Goal: Information Seeking & Learning: Learn about a topic

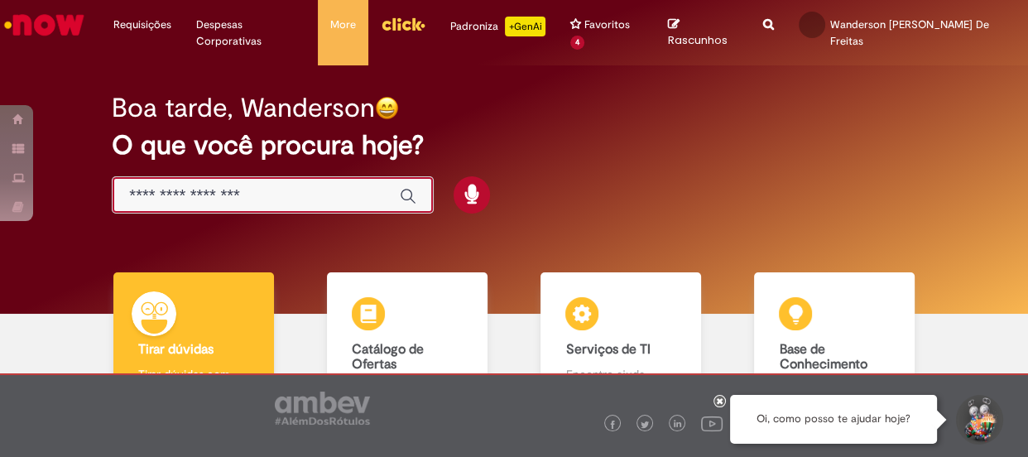
click at [251, 186] on input "Basta digitar aqui" at bounding box center [256, 195] width 254 height 19
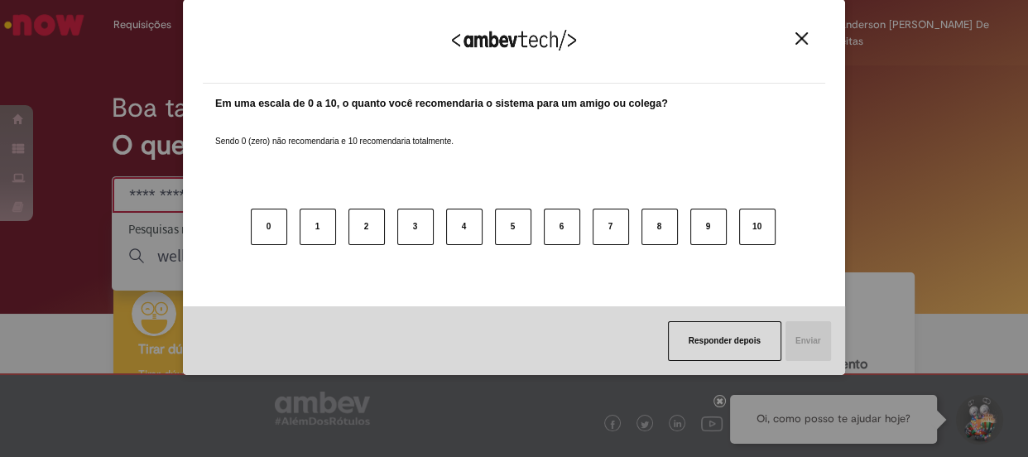
paste input "********"
type input "********"
click at [756, 219] on button "10" at bounding box center [757, 227] width 36 height 36
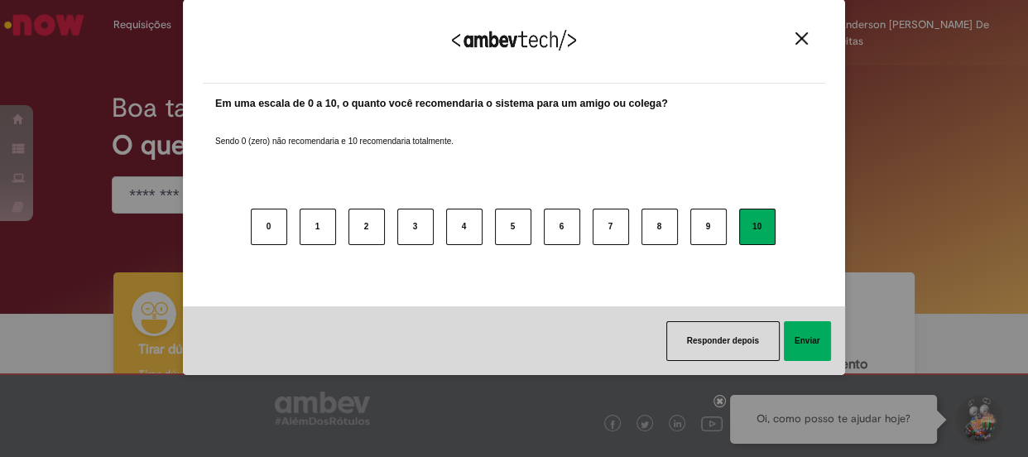
click at [828, 348] on button "Enviar" at bounding box center [807, 341] width 47 height 40
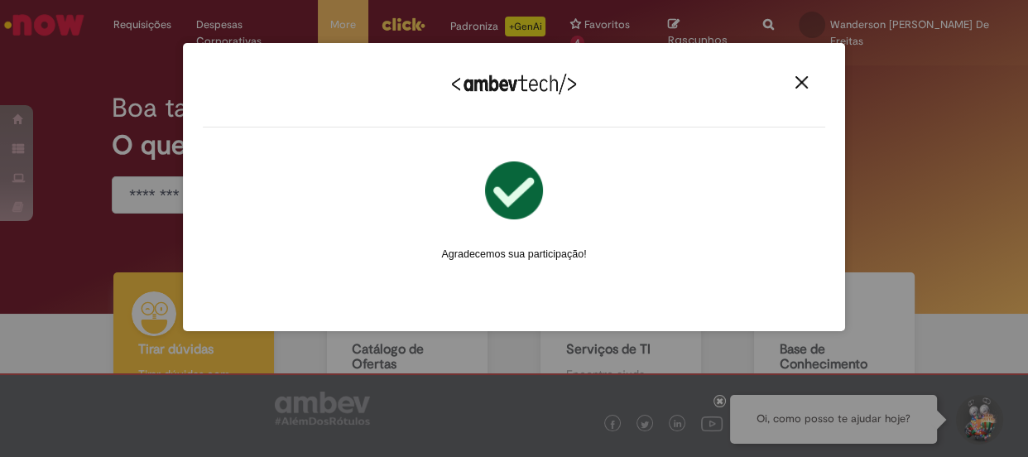
click at [802, 84] on img "Close" at bounding box center [802, 82] width 12 height 12
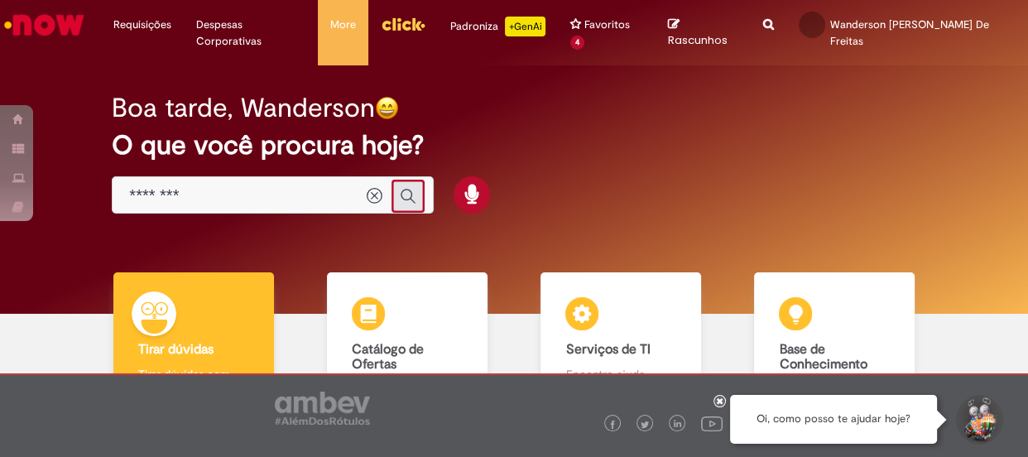
click at [400, 188] on icon "Enviar pesquisa" at bounding box center [408, 196] width 17 height 17
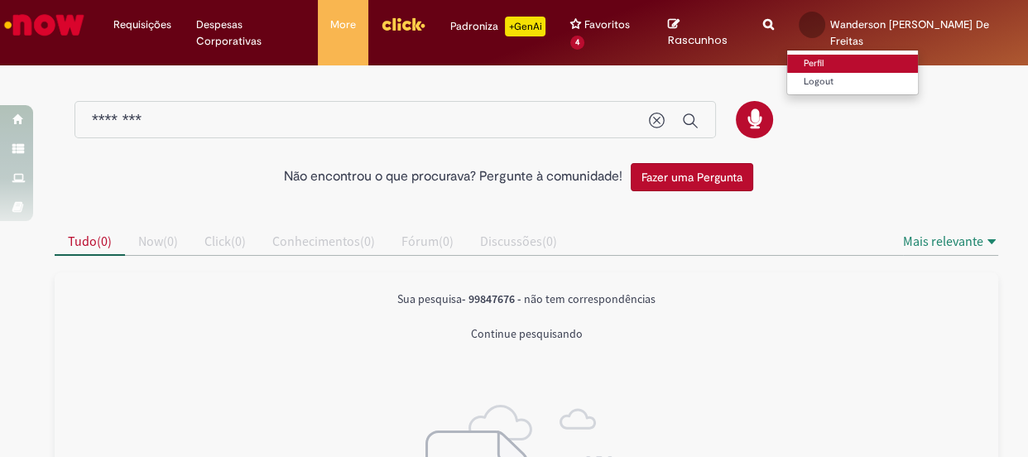
click at [828, 57] on link "Perfil" at bounding box center [852, 64] width 131 height 18
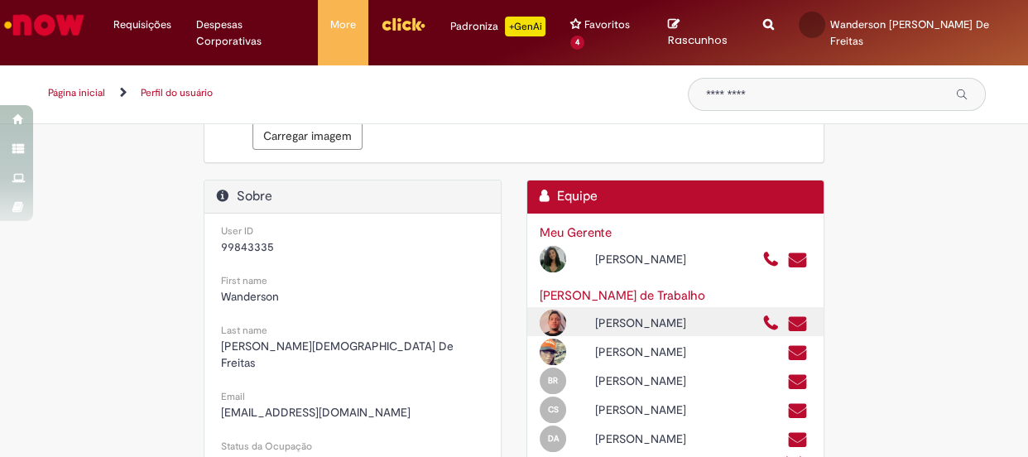
scroll to position [301, 0]
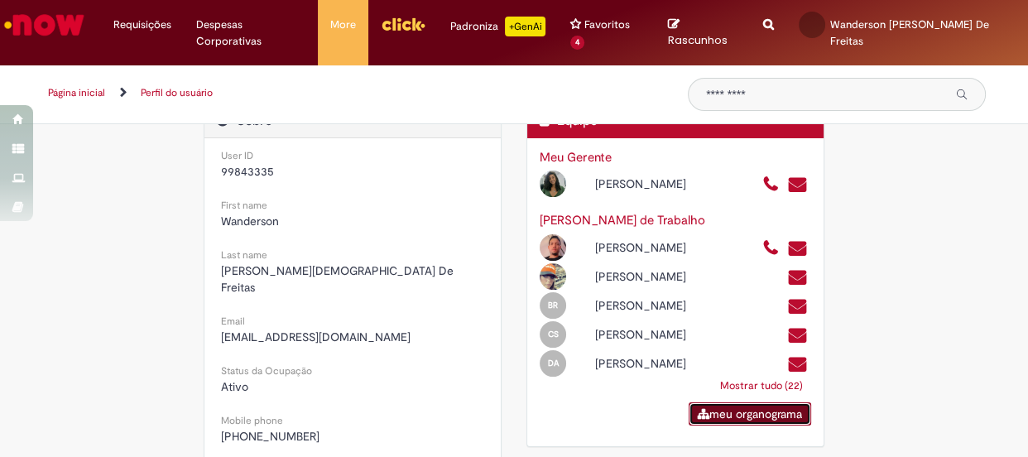
click at [759, 425] on link "meu organograma" at bounding box center [750, 413] width 123 height 23
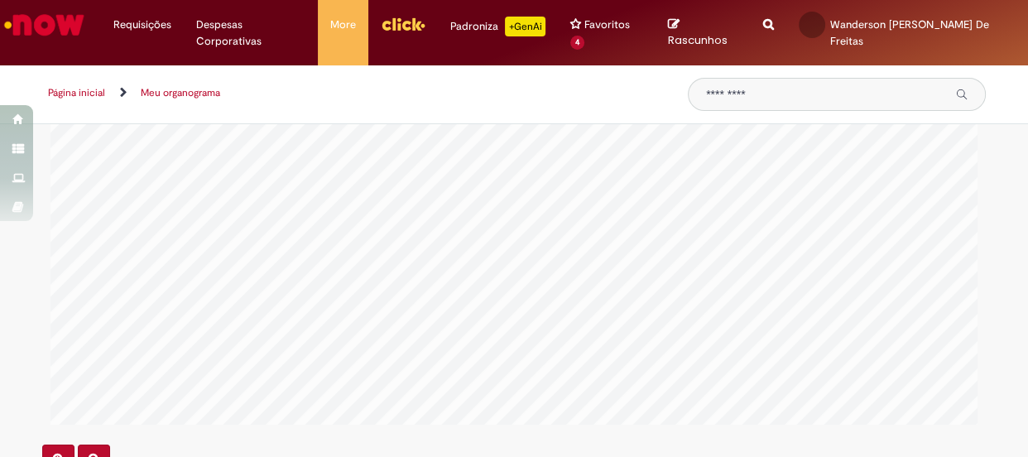
scroll to position [0, 2615]
drag, startPoint x: 775, startPoint y: 71, endPoint x: 822, endPoint y: 79, distance: 47.9
click at [822, 88] on input "Pesquisar" at bounding box center [825, 94] width 238 height 13
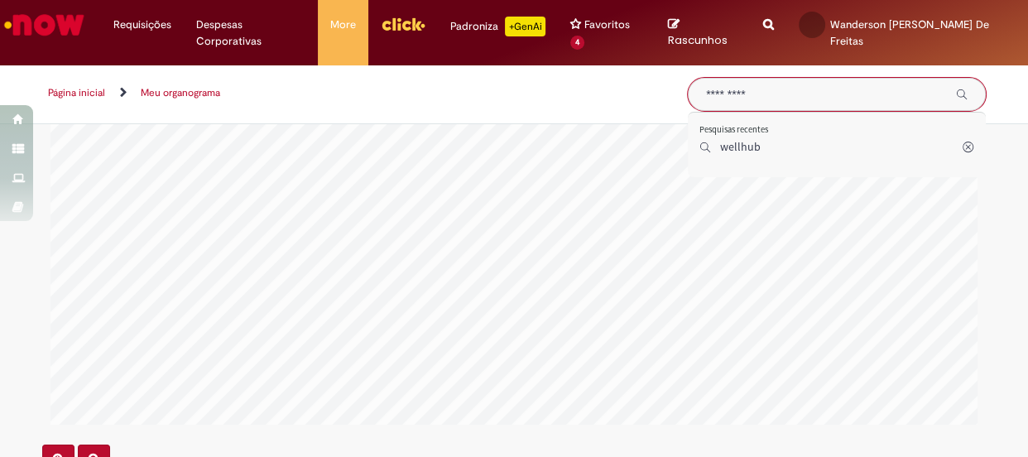
paste input "********"
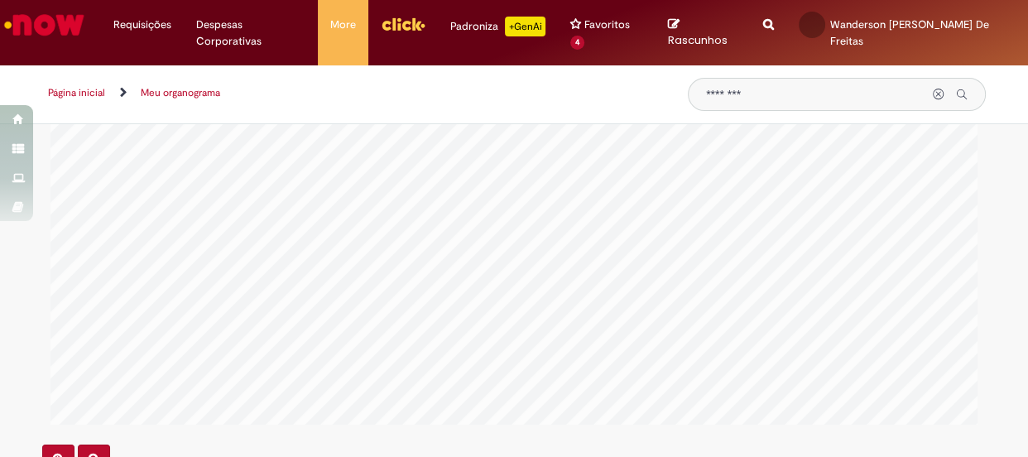
type input "********"
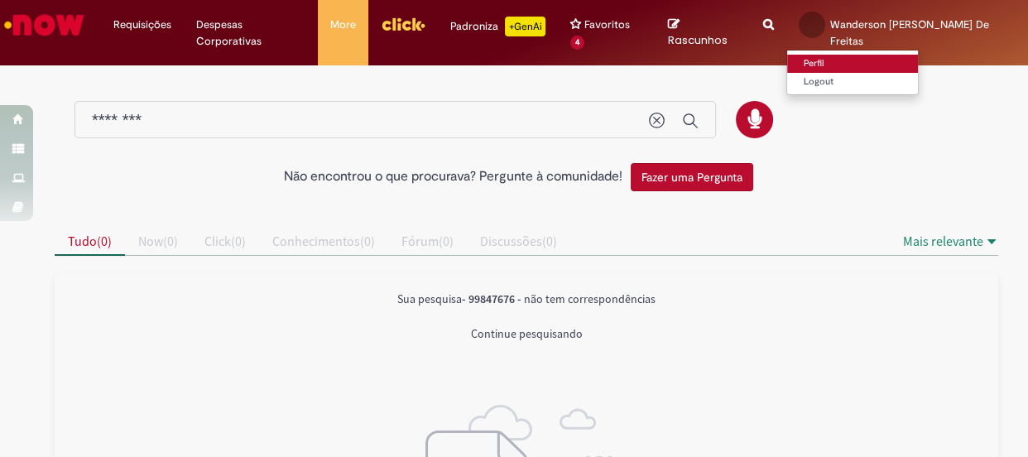
click at [834, 58] on link "Perfil" at bounding box center [852, 64] width 131 height 18
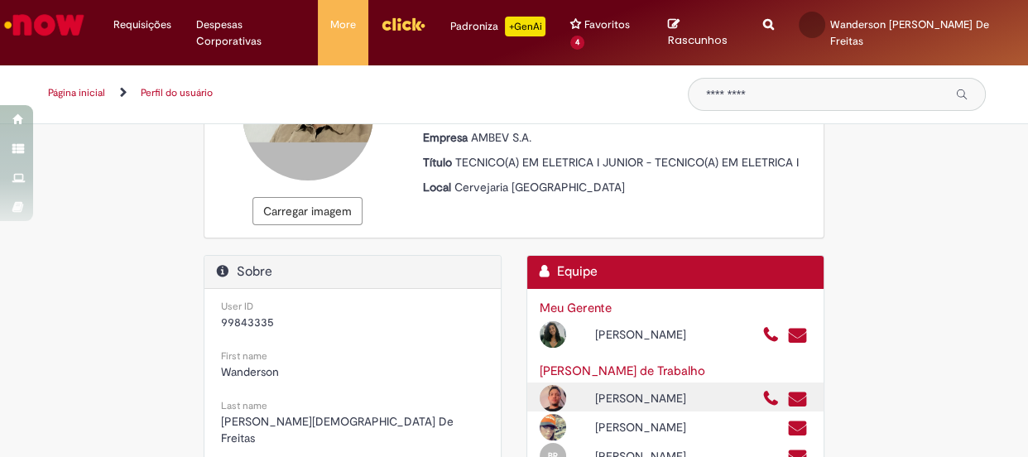
scroll to position [301, 0]
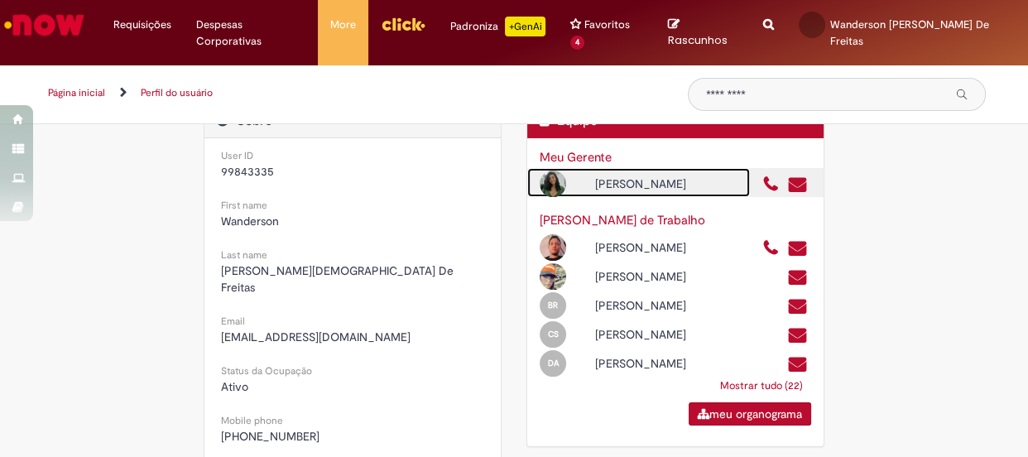
click at [637, 176] on div "[PERSON_NAME]" at bounding box center [666, 184] width 166 height 17
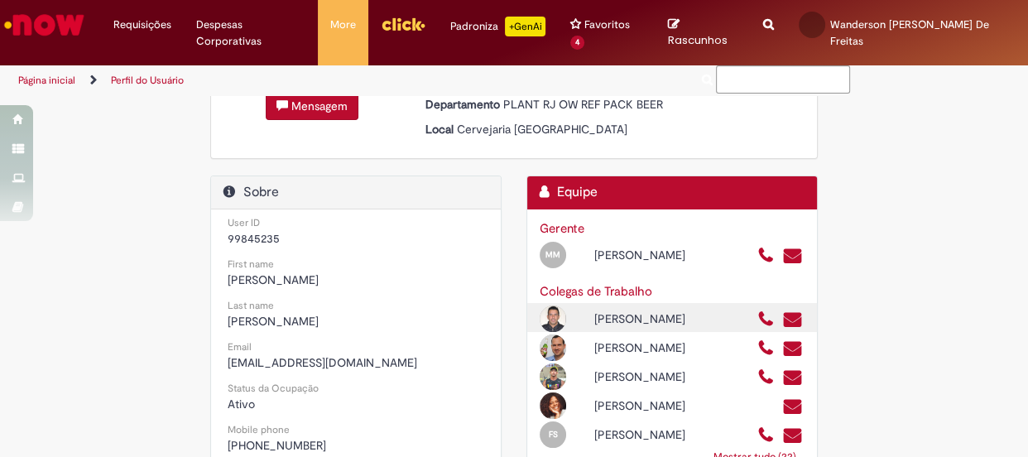
scroll to position [225, 0]
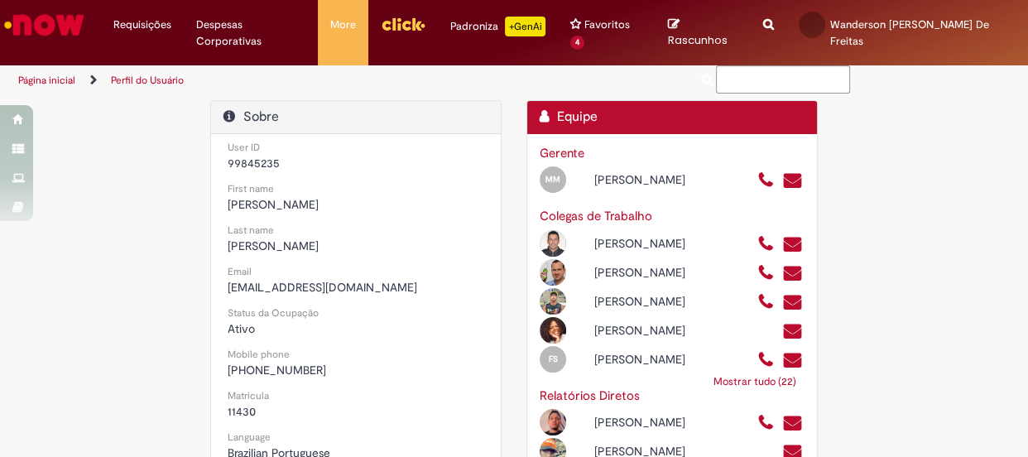
click at [736, 397] on link "Mostrar tudo (22)" at bounding box center [754, 382] width 99 height 30
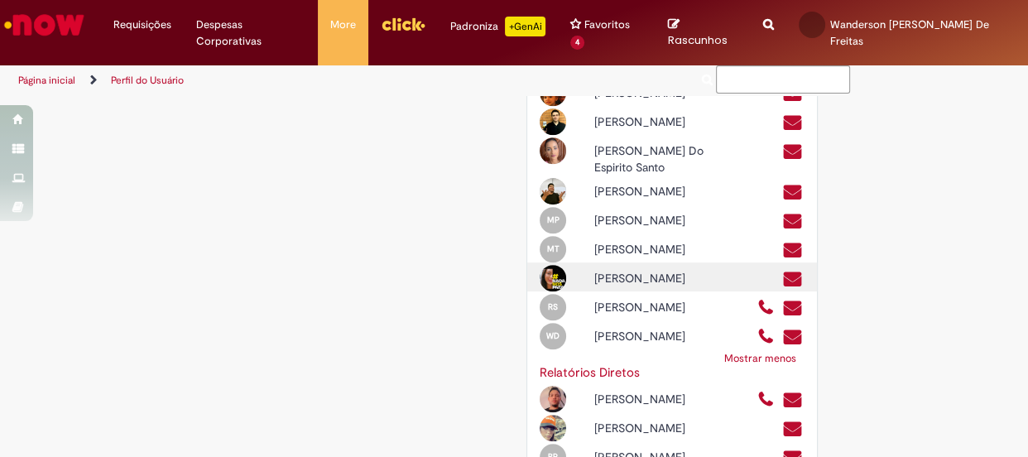
scroll to position [677, 0]
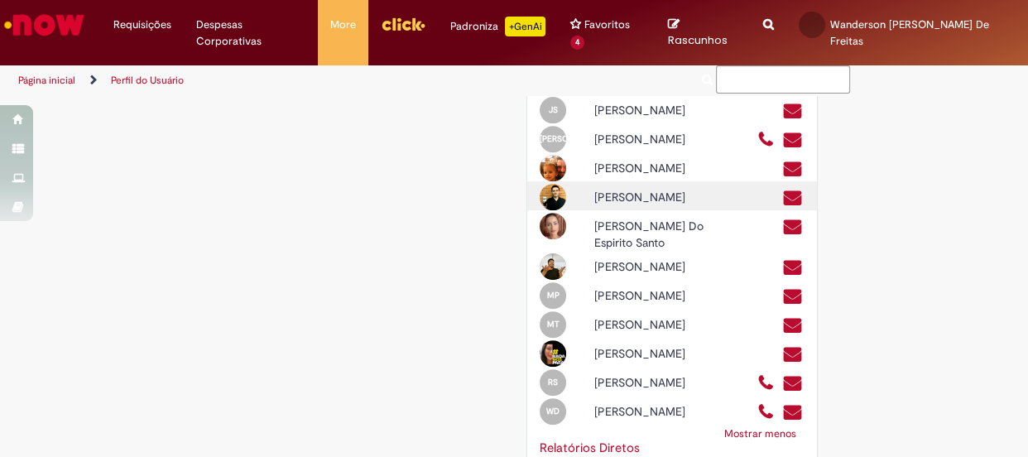
click at [629, 205] on div "[PERSON_NAME]" at bounding box center [663, 197] width 163 height 17
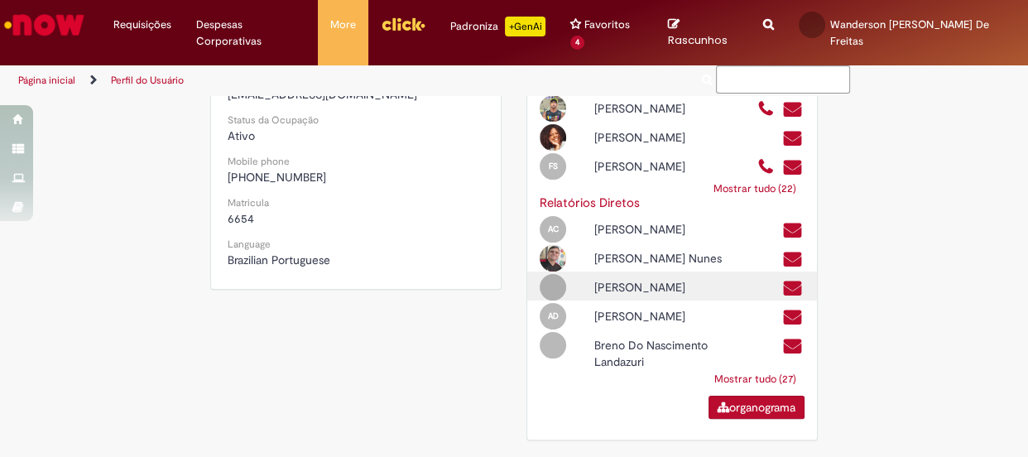
scroll to position [464, 0]
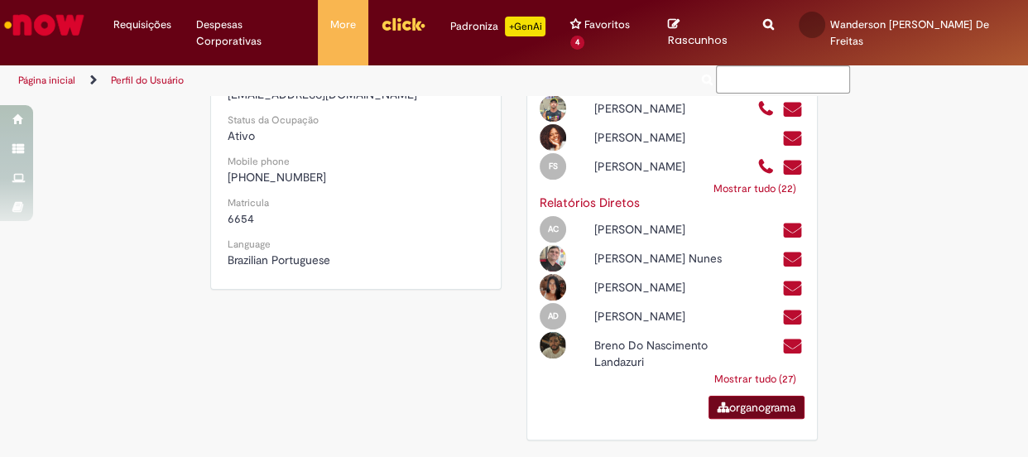
click at [756, 408] on link "organograma" at bounding box center [757, 407] width 96 height 23
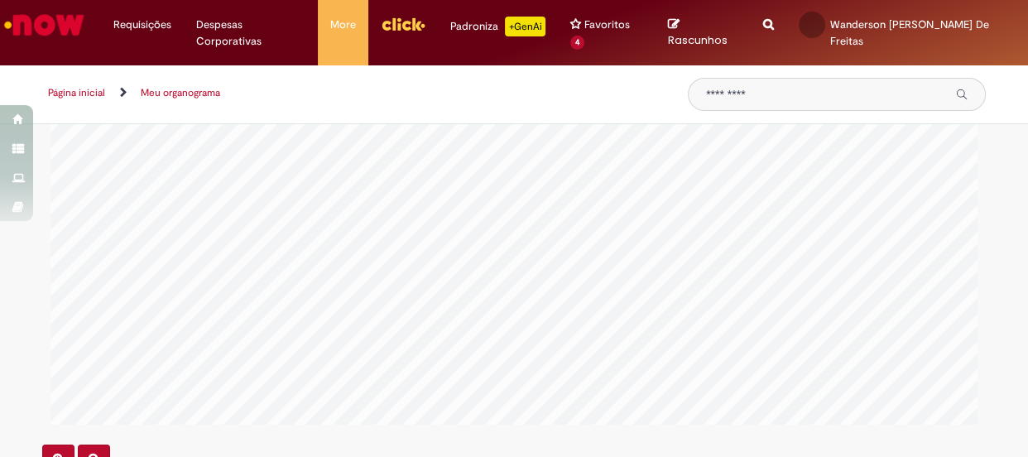
click at [99, 86] on link "Página inicial" at bounding box center [76, 92] width 57 height 13
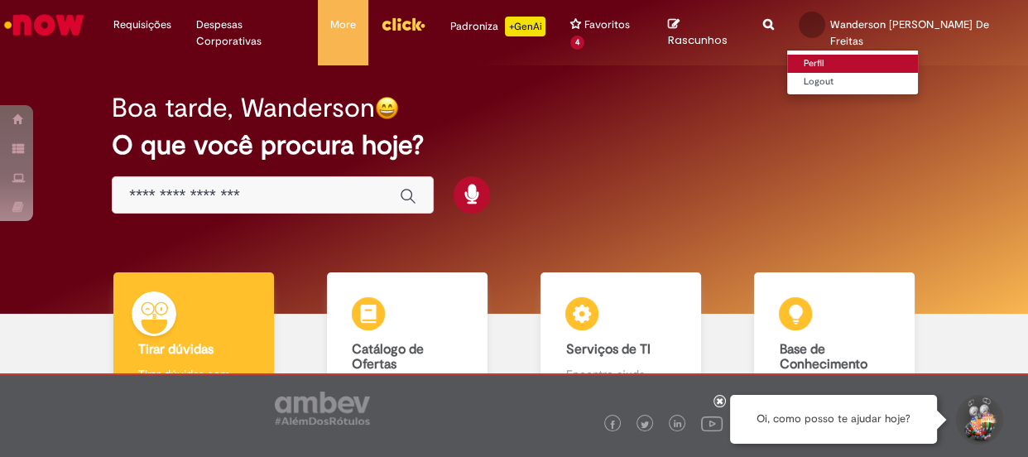
click at [835, 55] on link "Perfil" at bounding box center [852, 64] width 131 height 18
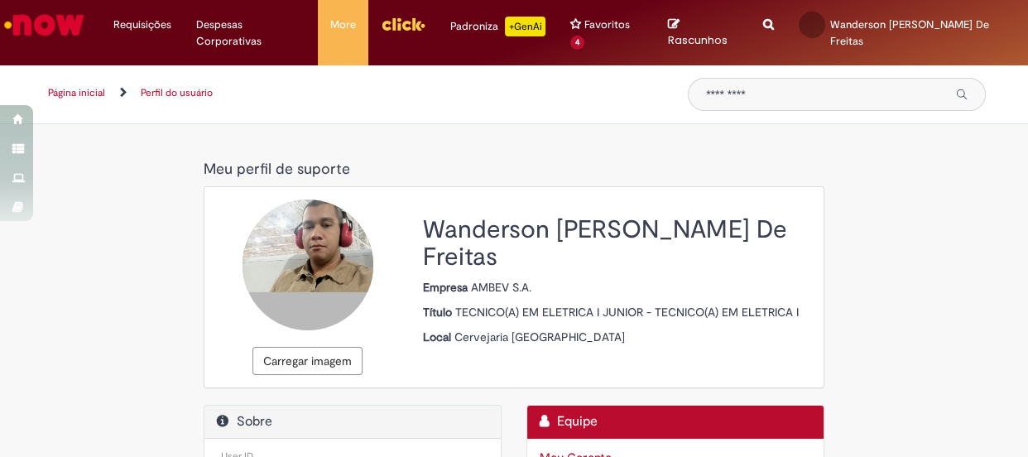
scroll to position [225, 0]
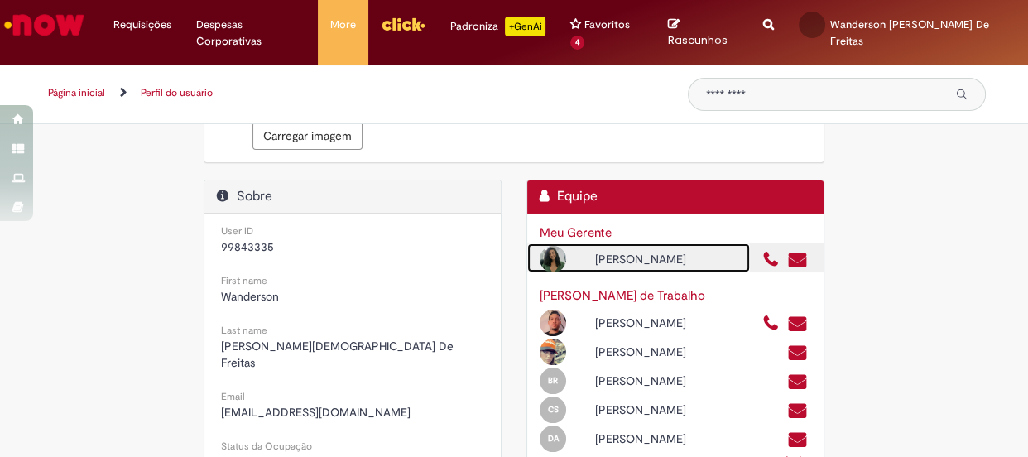
click at [620, 251] on div "[PERSON_NAME]" at bounding box center [666, 259] width 166 height 17
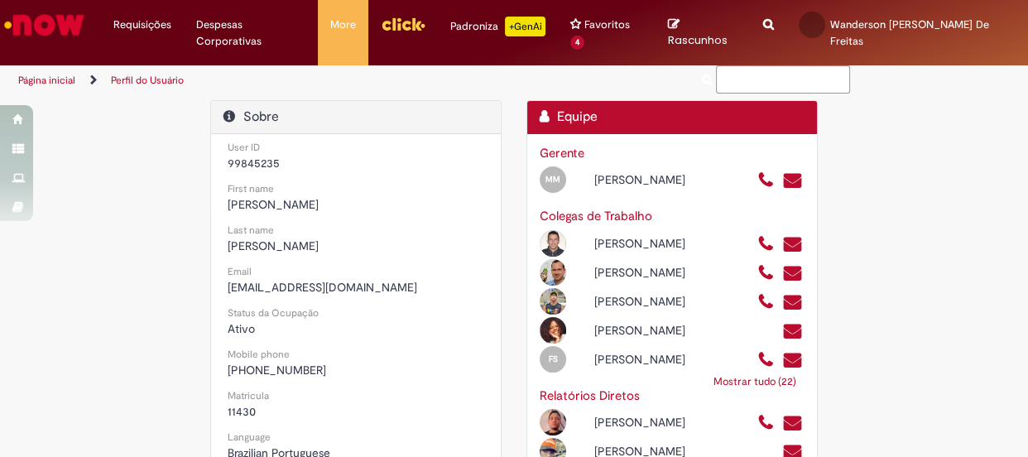
scroll to position [301, 0]
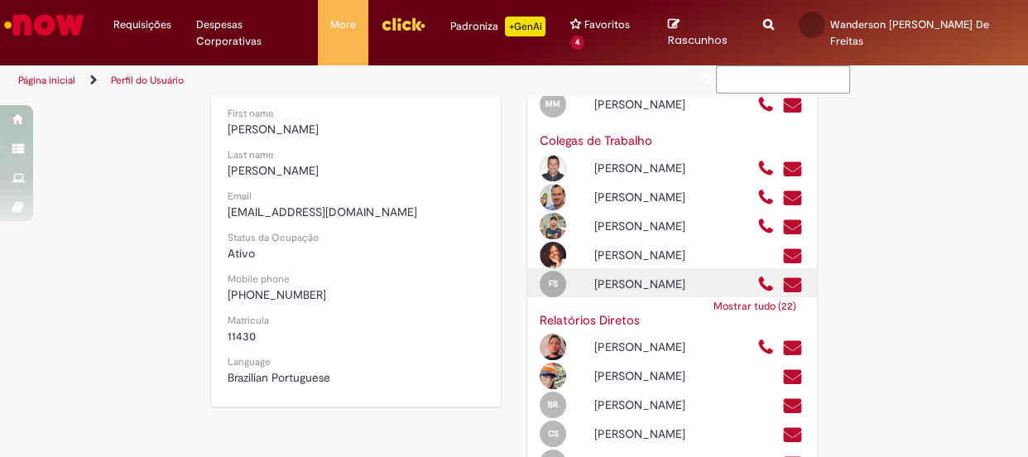
click at [658, 292] on div "[PERSON_NAME]" at bounding box center [663, 284] width 163 height 17
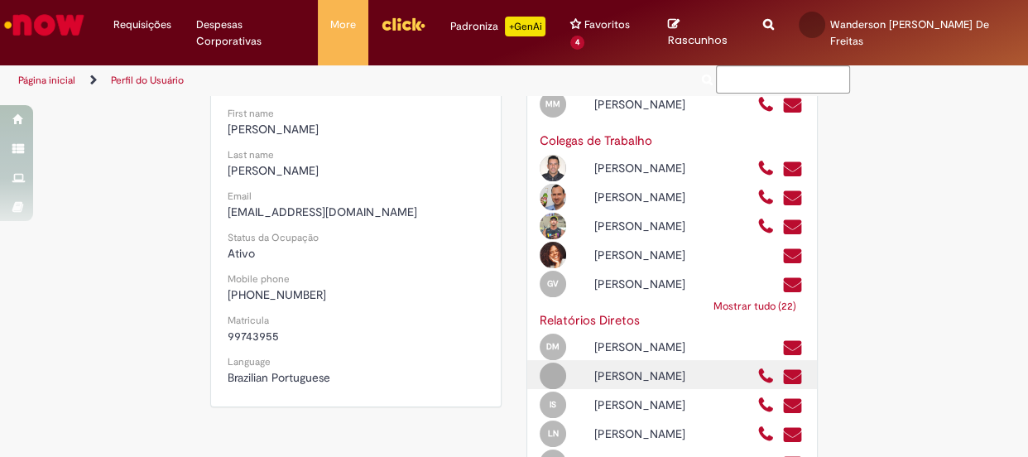
scroll to position [451, 0]
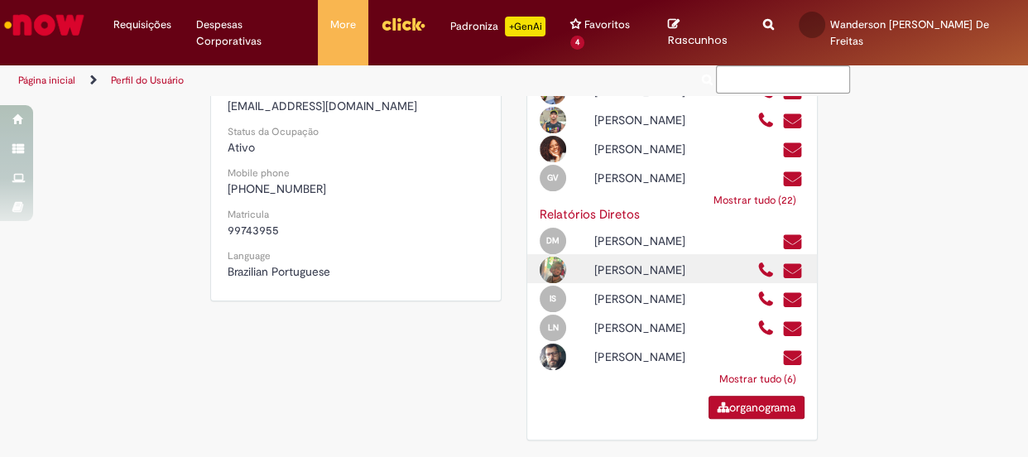
click at [637, 336] on div "[PERSON_NAME]" at bounding box center [663, 328] width 163 height 17
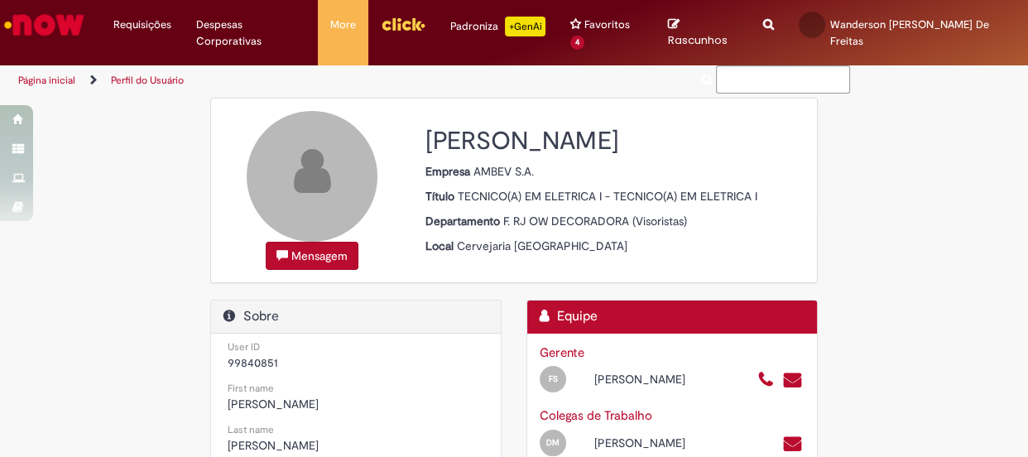
scroll to position [150, 0]
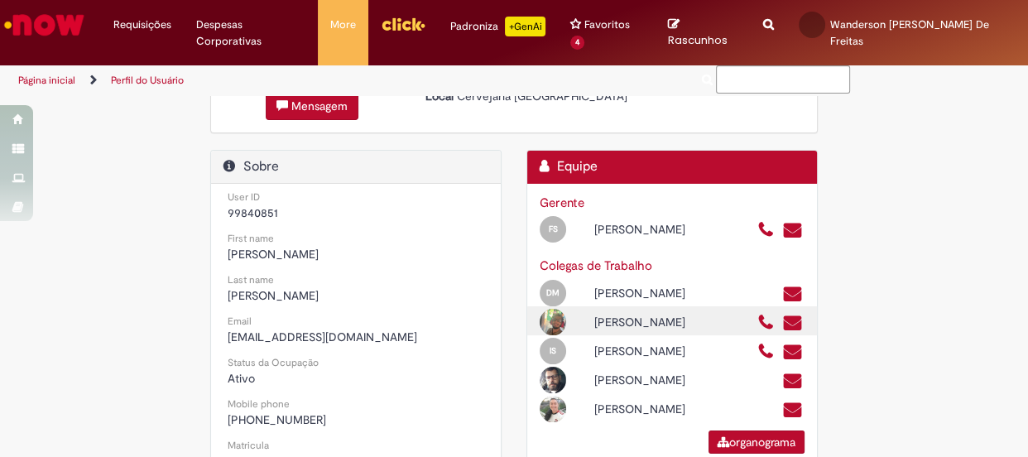
click at [646, 330] on div "[PERSON_NAME]" at bounding box center [663, 322] width 163 height 17
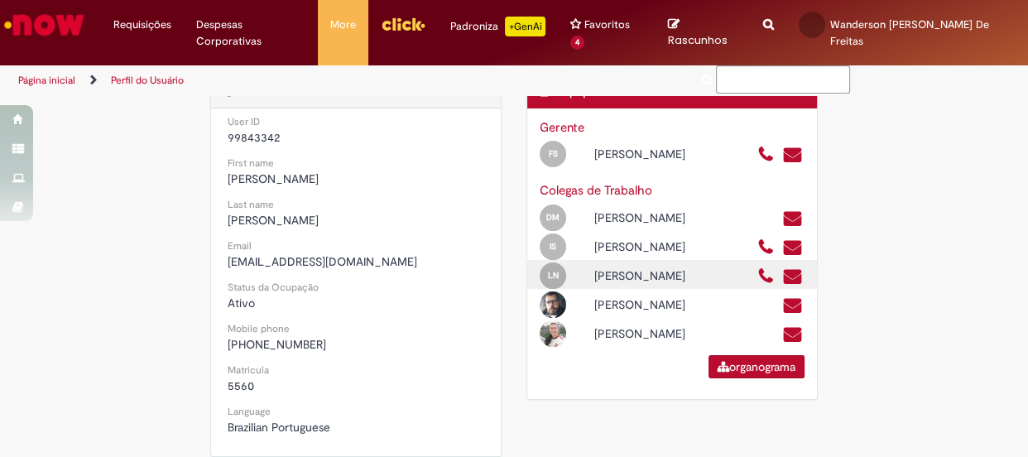
click at [642, 277] on div "[PERSON_NAME]" at bounding box center [663, 275] width 163 height 17
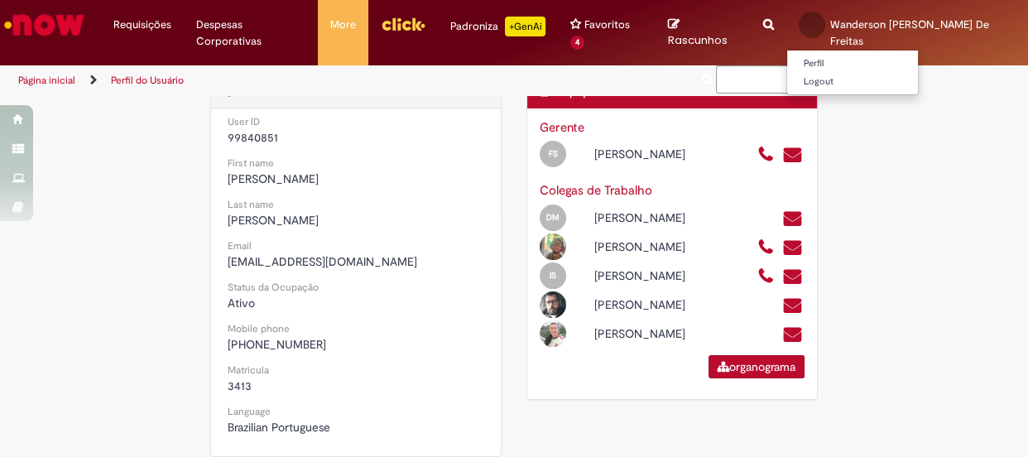
scroll to position [75, 0]
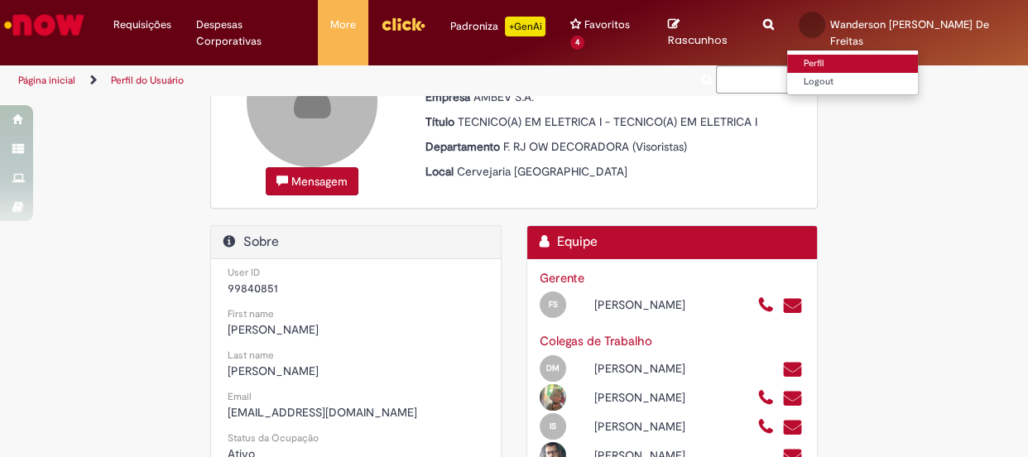
click at [832, 60] on link "Perfil" at bounding box center [852, 64] width 131 height 18
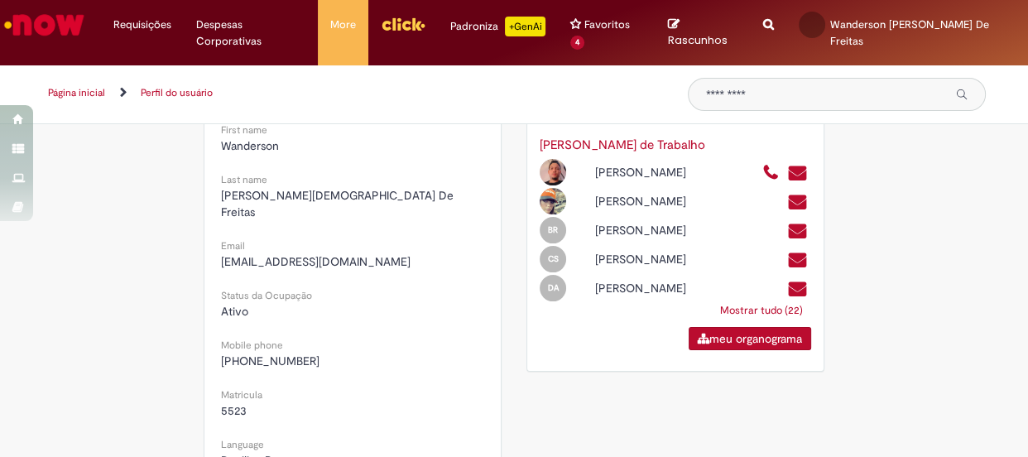
scroll to position [301, 0]
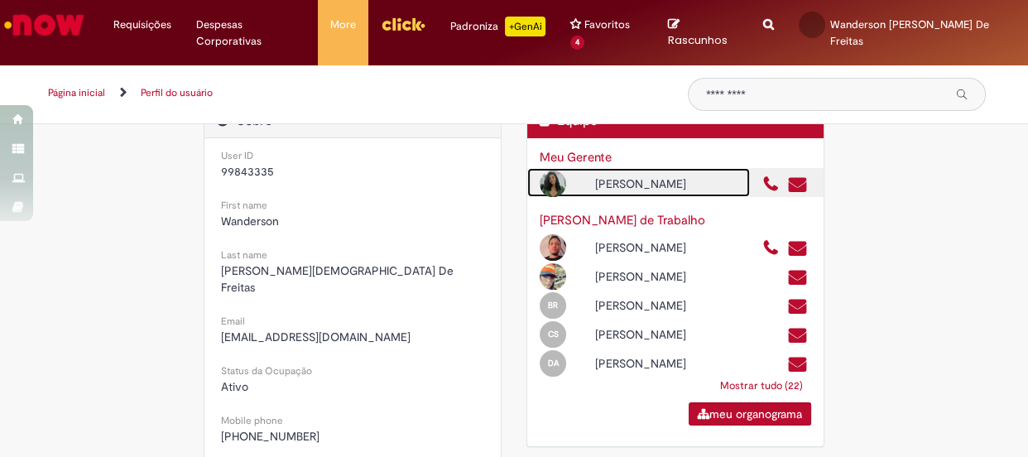
click at [677, 176] on div "[PERSON_NAME]" at bounding box center [666, 184] width 166 height 17
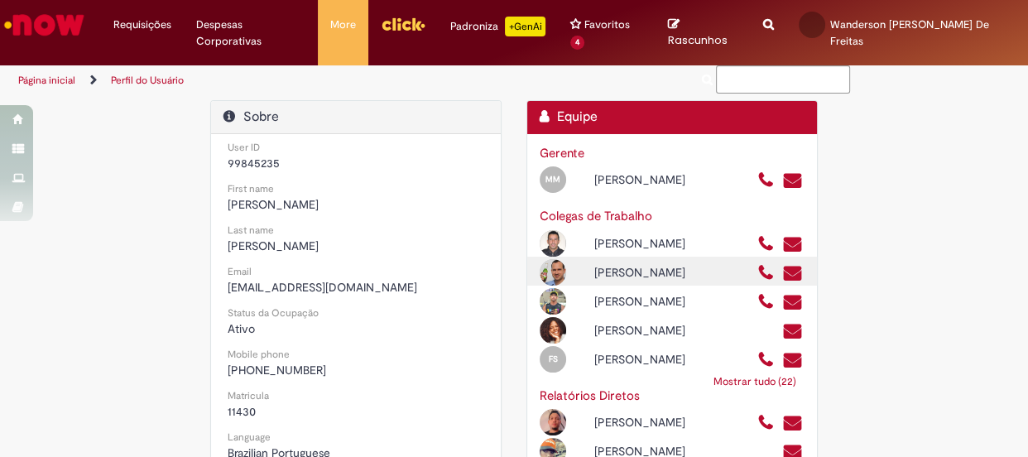
scroll to position [376, 0]
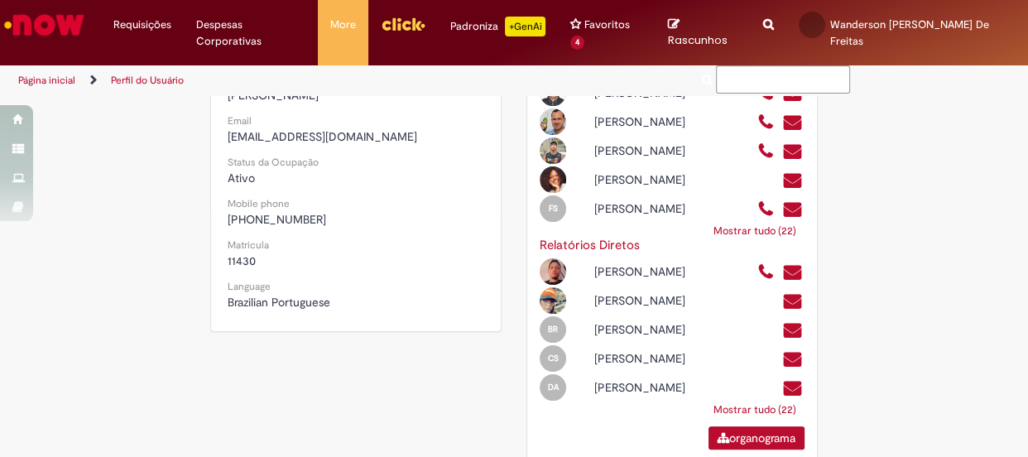
click at [753, 246] on link "Mostrar tudo (22)" at bounding box center [754, 231] width 99 height 30
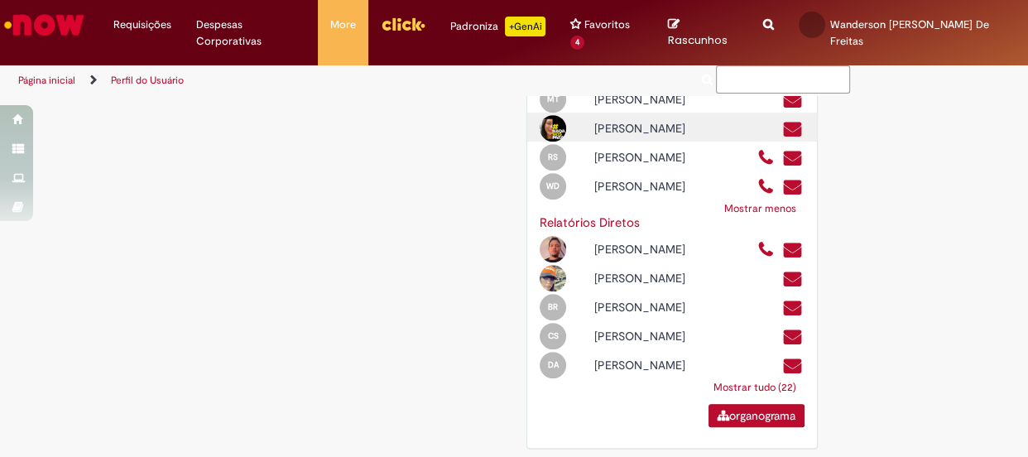
scroll to position [902, 0]
click at [637, 137] on div "[PERSON_NAME]" at bounding box center [663, 129] width 163 height 17
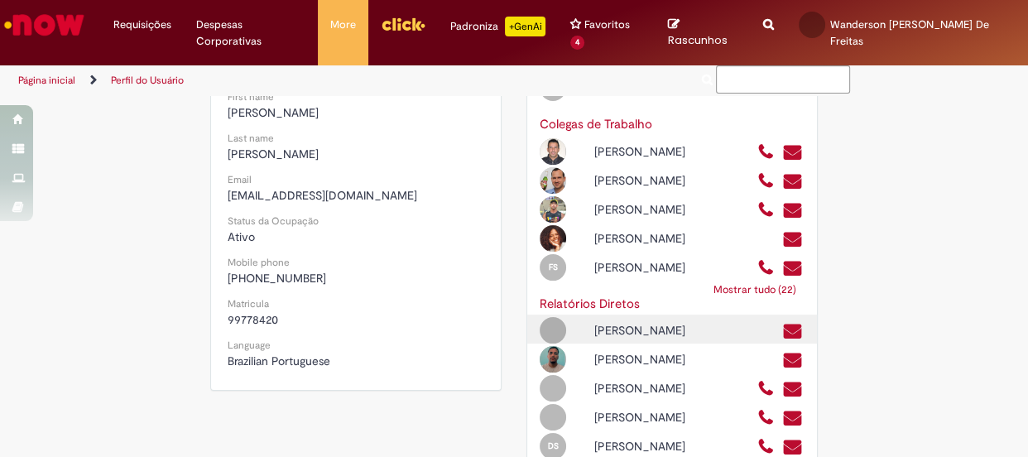
scroll to position [451, 0]
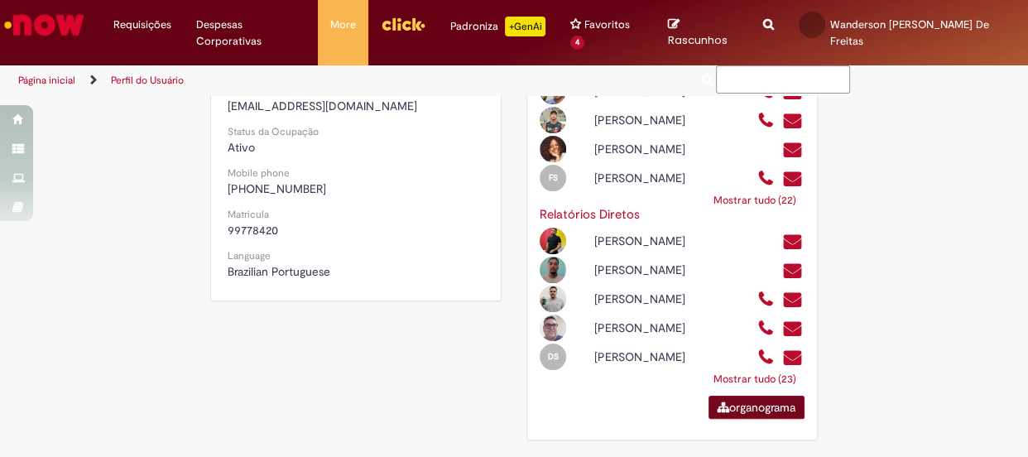
click at [749, 419] on link "organograma" at bounding box center [757, 407] width 96 height 23
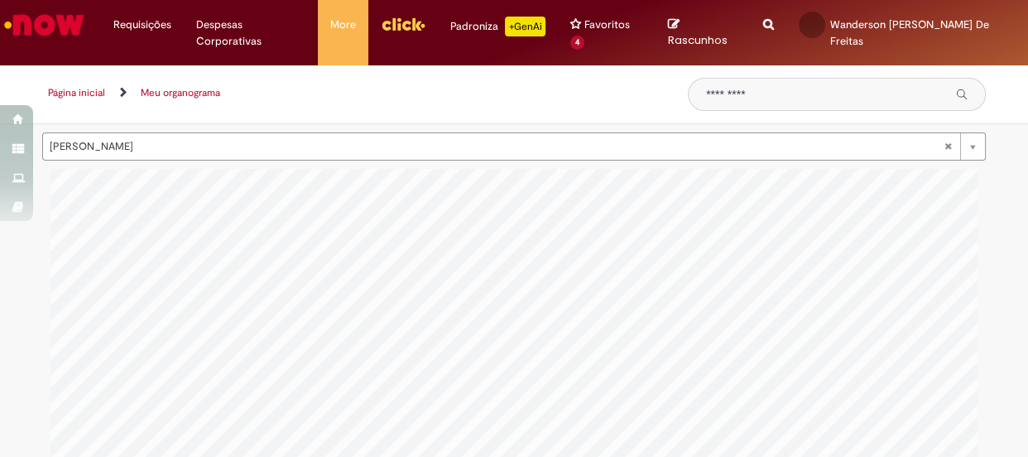
scroll to position [0, 4763]
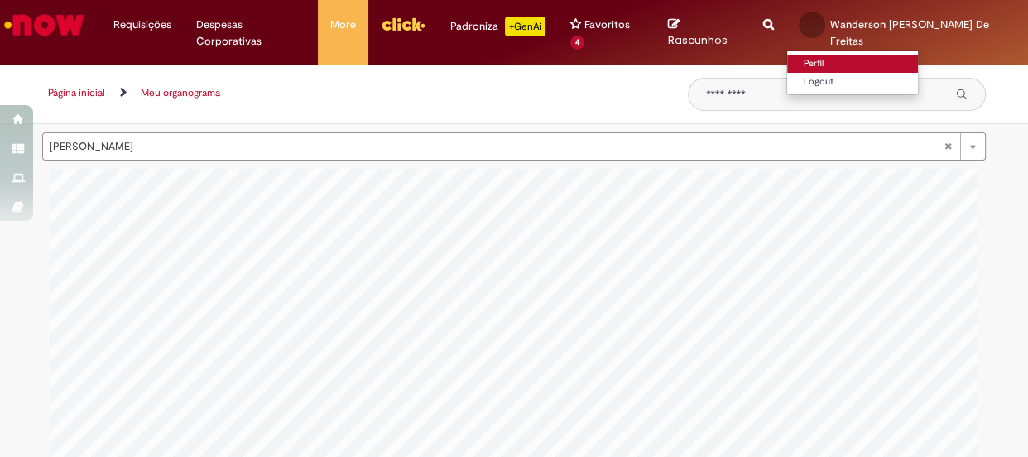
click at [837, 60] on link "Perfil" at bounding box center [852, 64] width 131 height 18
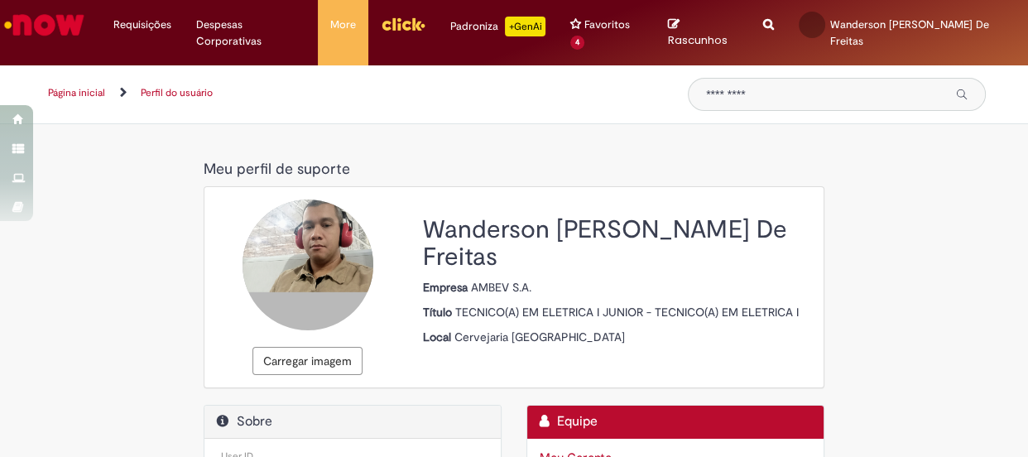
scroll to position [301, 0]
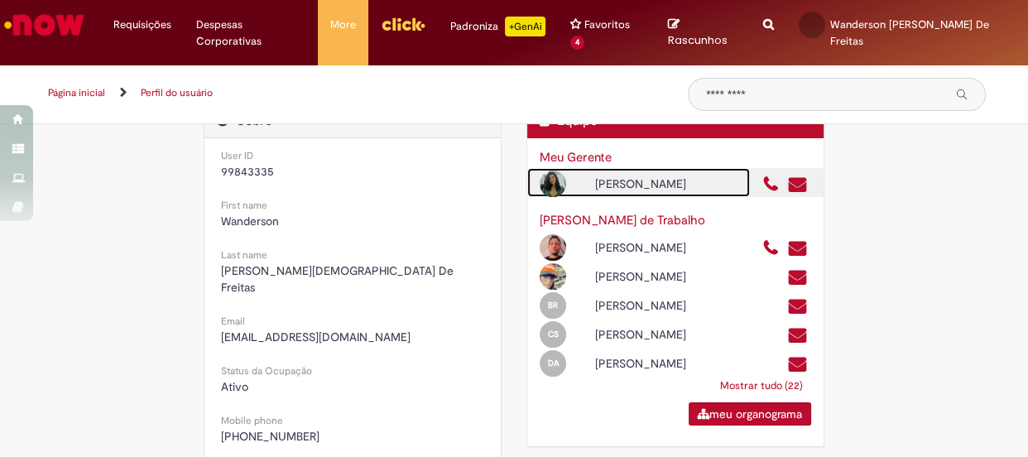
click at [645, 168] on div "[PERSON_NAME]" at bounding box center [638, 182] width 223 height 29
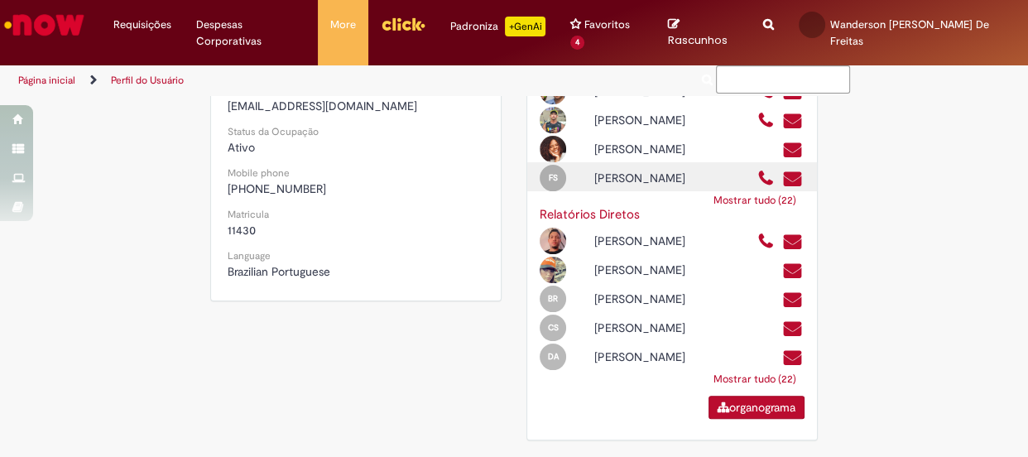
scroll to position [470, 0]
click at [620, 170] on div "[PERSON_NAME]" at bounding box center [663, 178] width 163 height 17
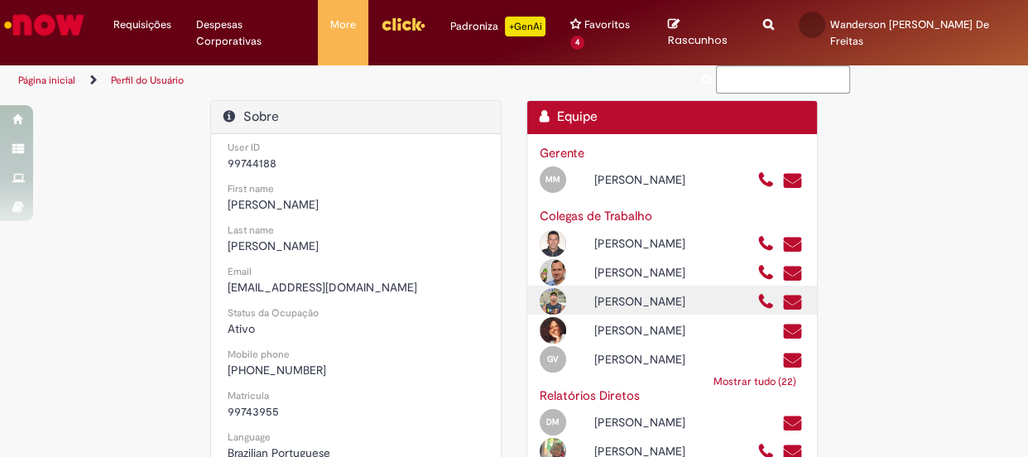
scroll to position [376, 0]
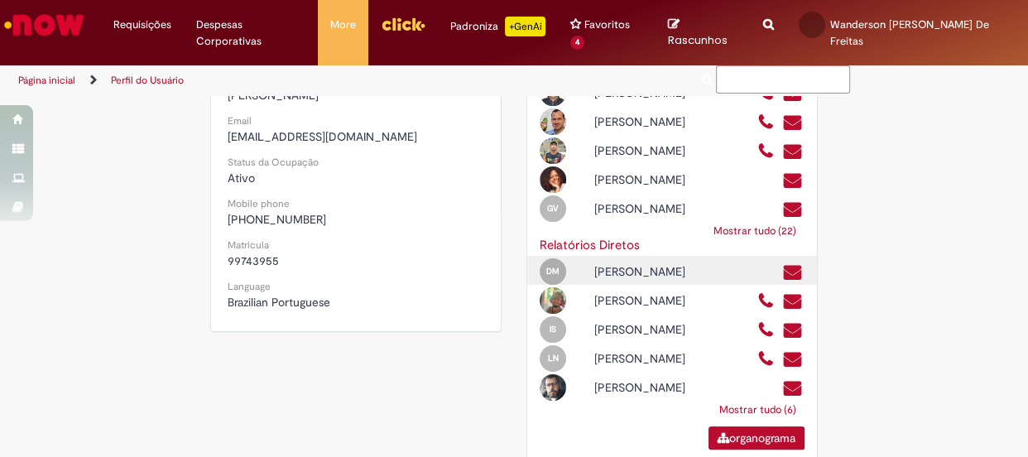
click at [637, 280] on div "[PERSON_NAME]" at bounding box center [663, 271] width 163 height 17
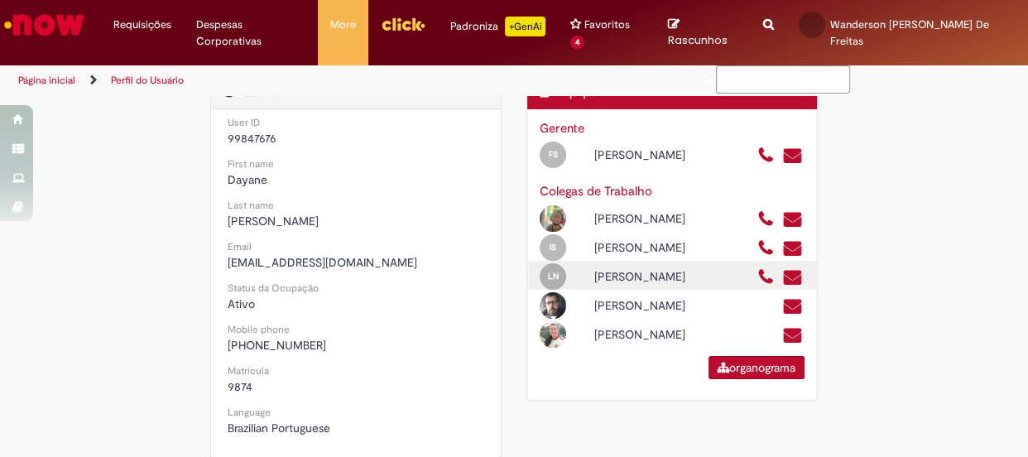
scroll to position [75, 0]
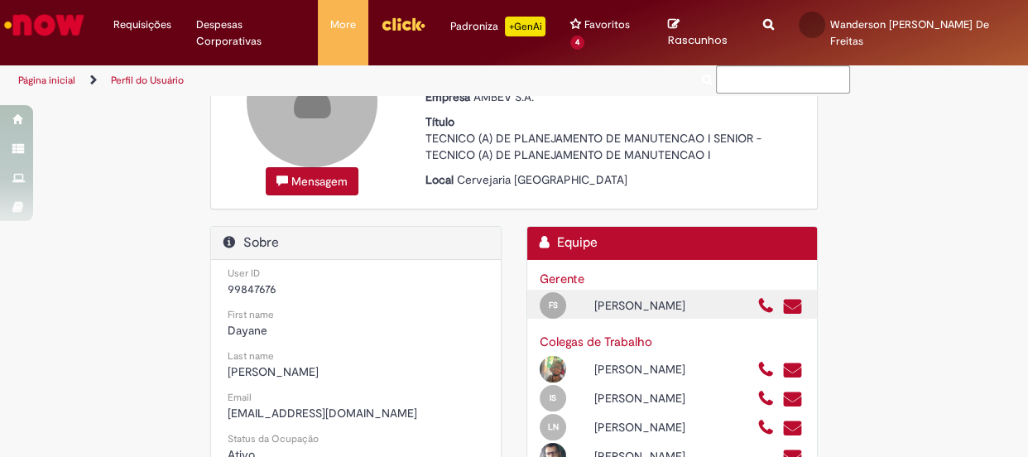
click at [654, 297] on div "[PERSON_NAME]" at bounding box center [663, 305] width 163 height 17
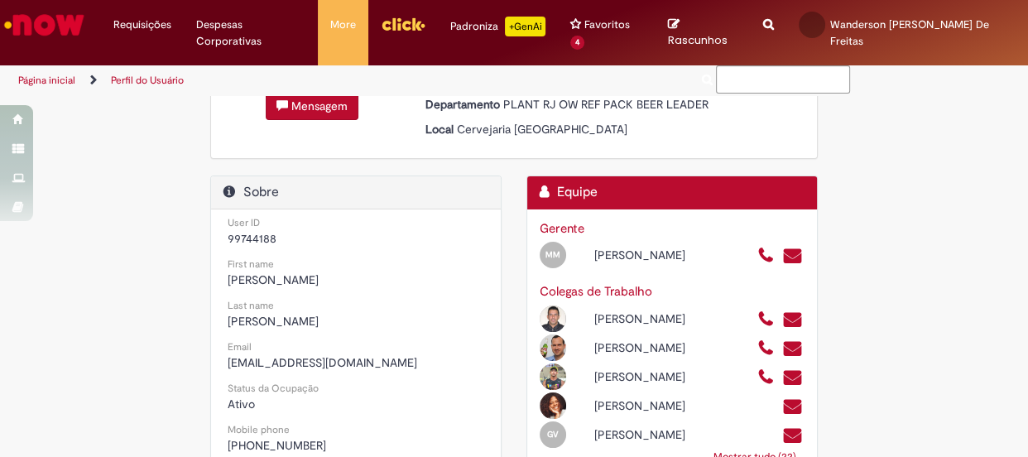
scroll to position [301, 0]
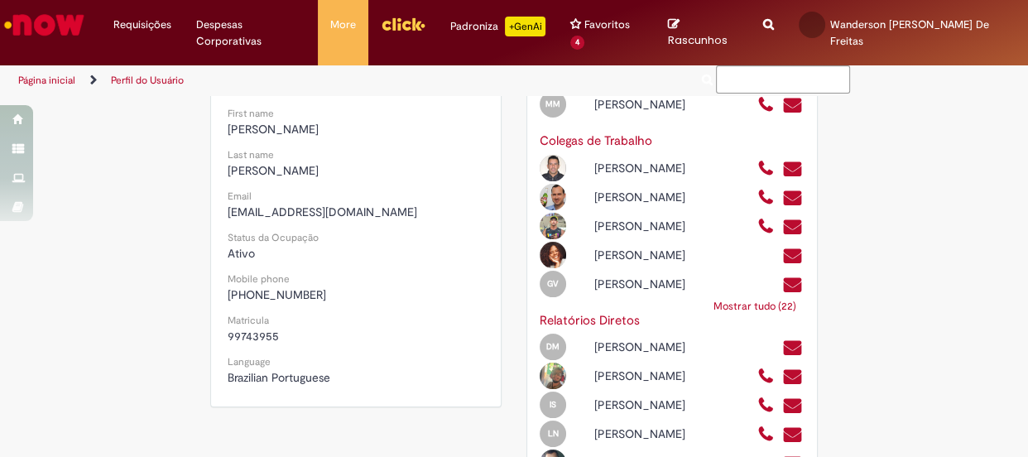
click at [734, 321] on link "Mostrar tudo (22)" at bounding box center [754, 306] width 99 height 30
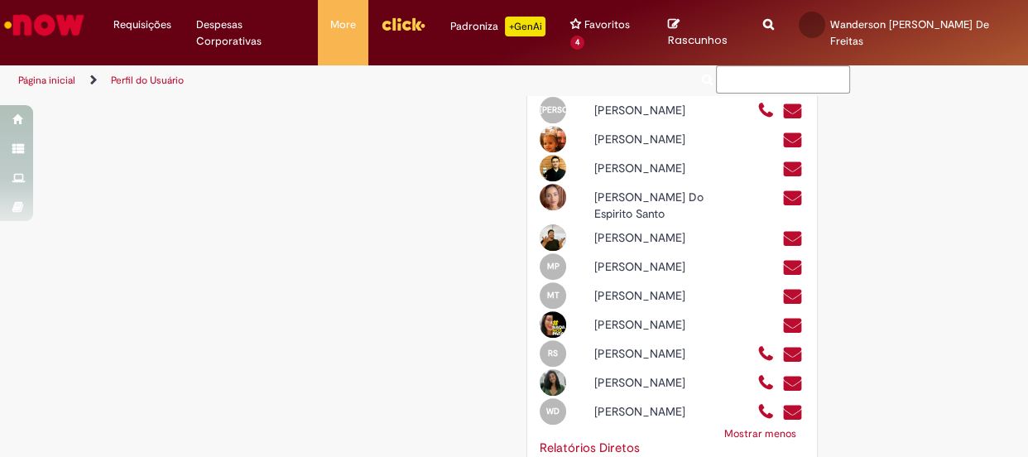
scroll to position [828, 0]
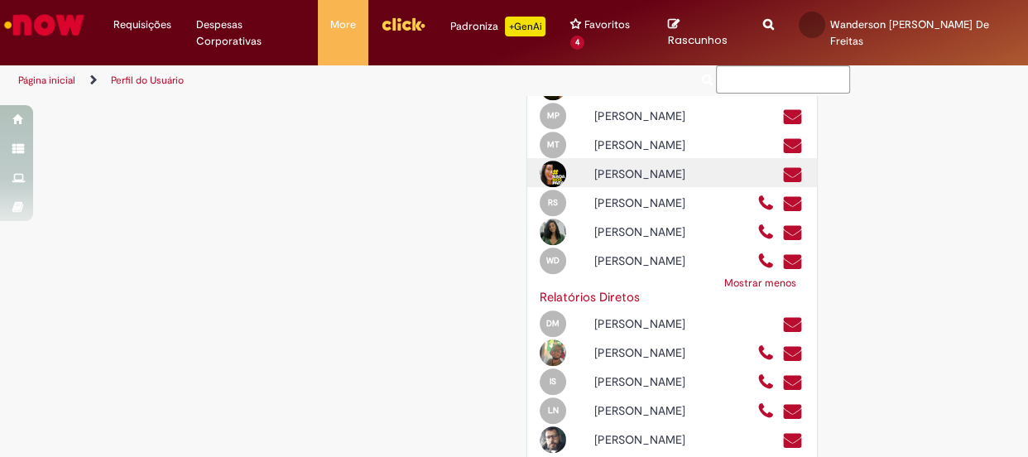
click at [638, 182] on div "[PERSON_NAME]" at bounding box center [663, 174] width 163 height 17
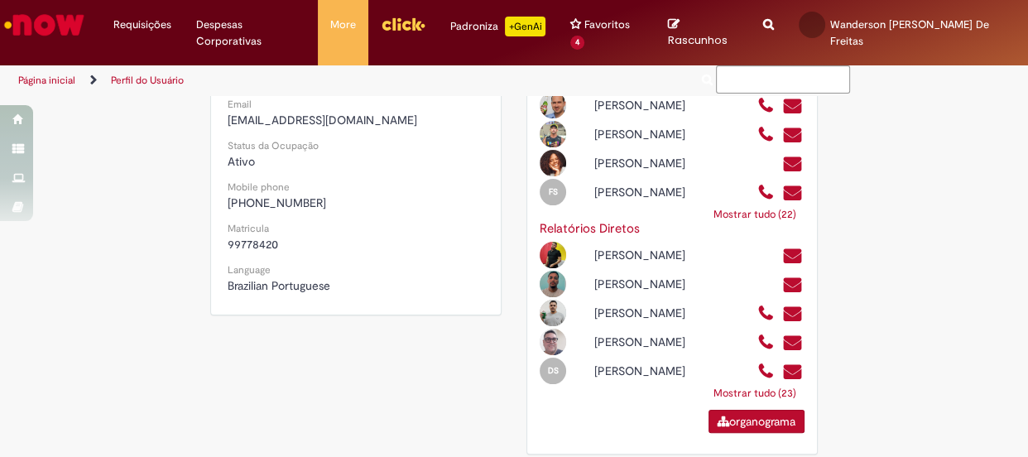
scroll to position [451, 0]
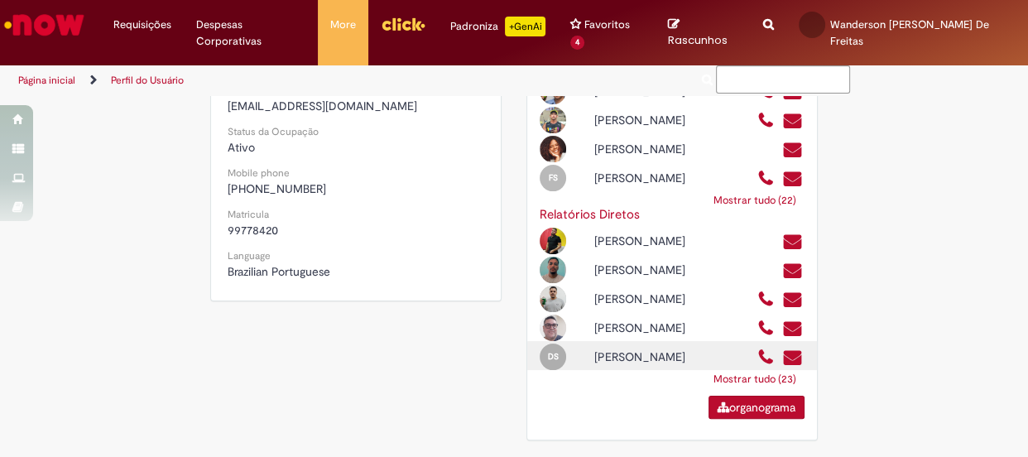
click at [669, 365] on div "[PERSON_NAME]" at bounding box center [663, 357] width 163 height 17
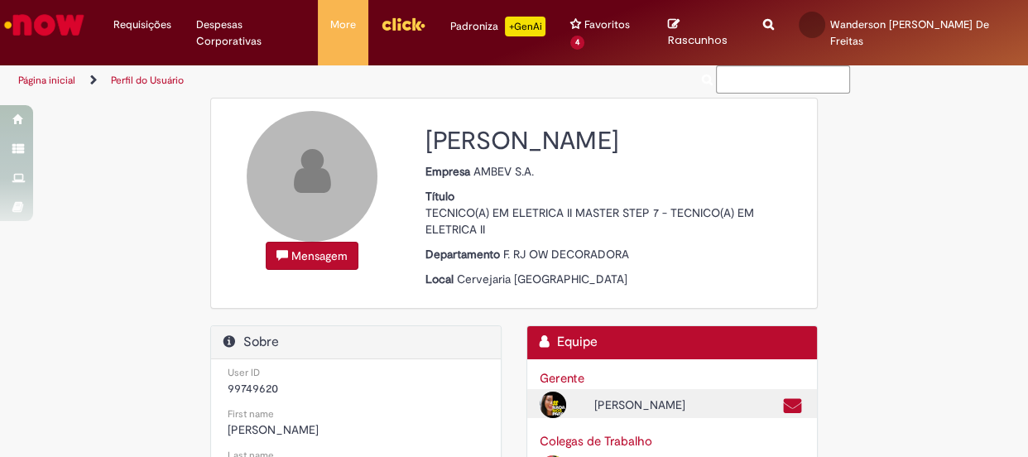
click at [648, 397] on div "[PERSON_NAME]" at bounding box center [663, 405] width 163 height 17
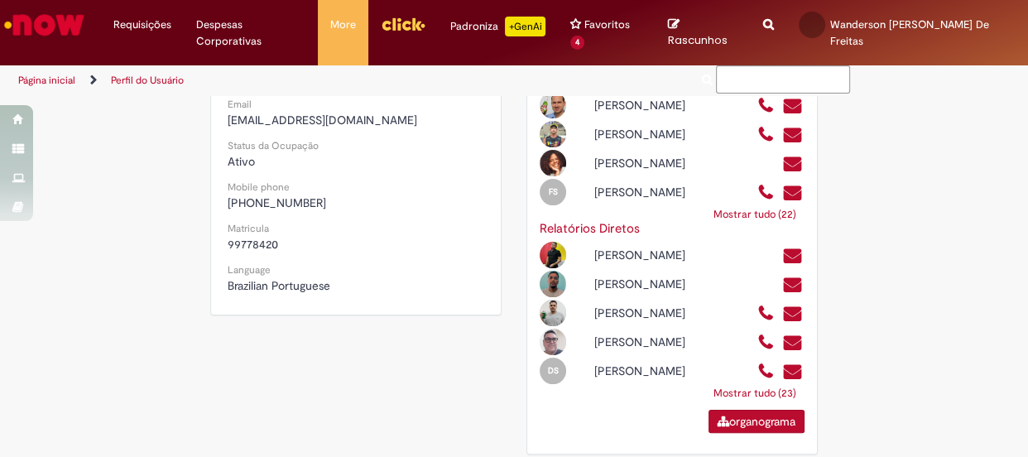
scroll to position [451, 0]
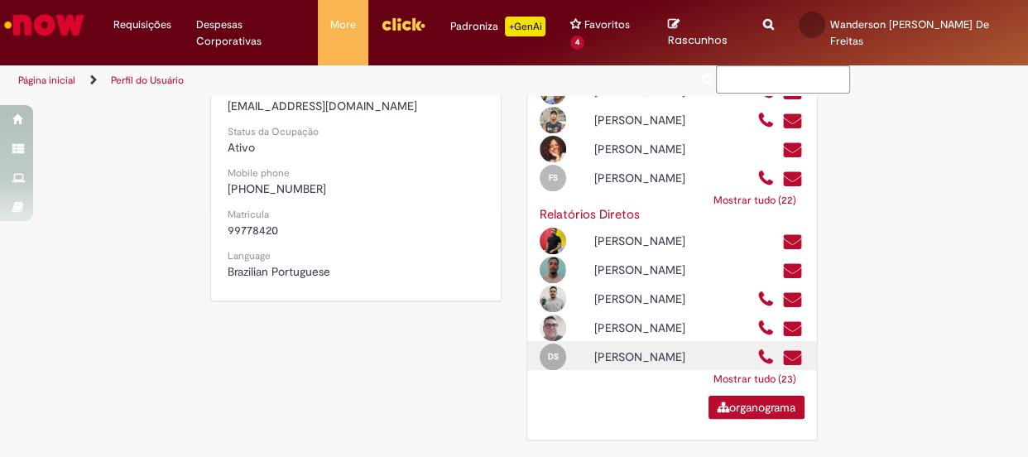
click at [625, 365] on div "[PERSON_NAME]" at bounding box center [663, 357] width 163 height 17
